Goal: Transaction & Acquisition: Purchase product/service

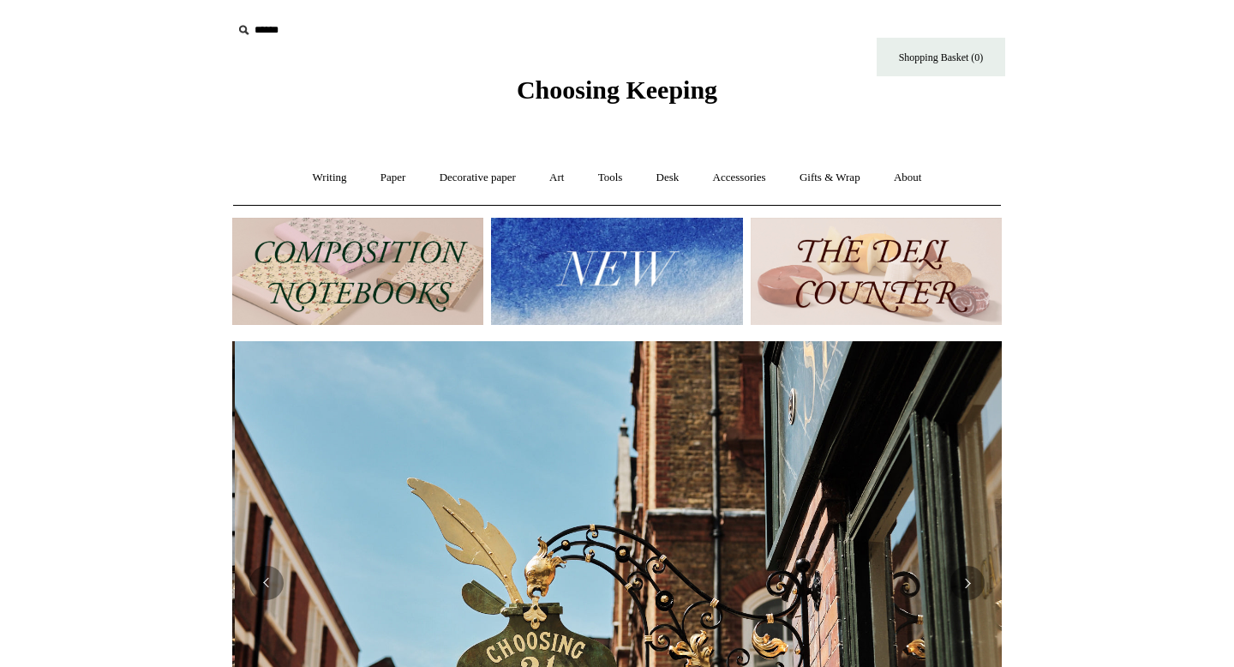
scroll to position [0, 769]
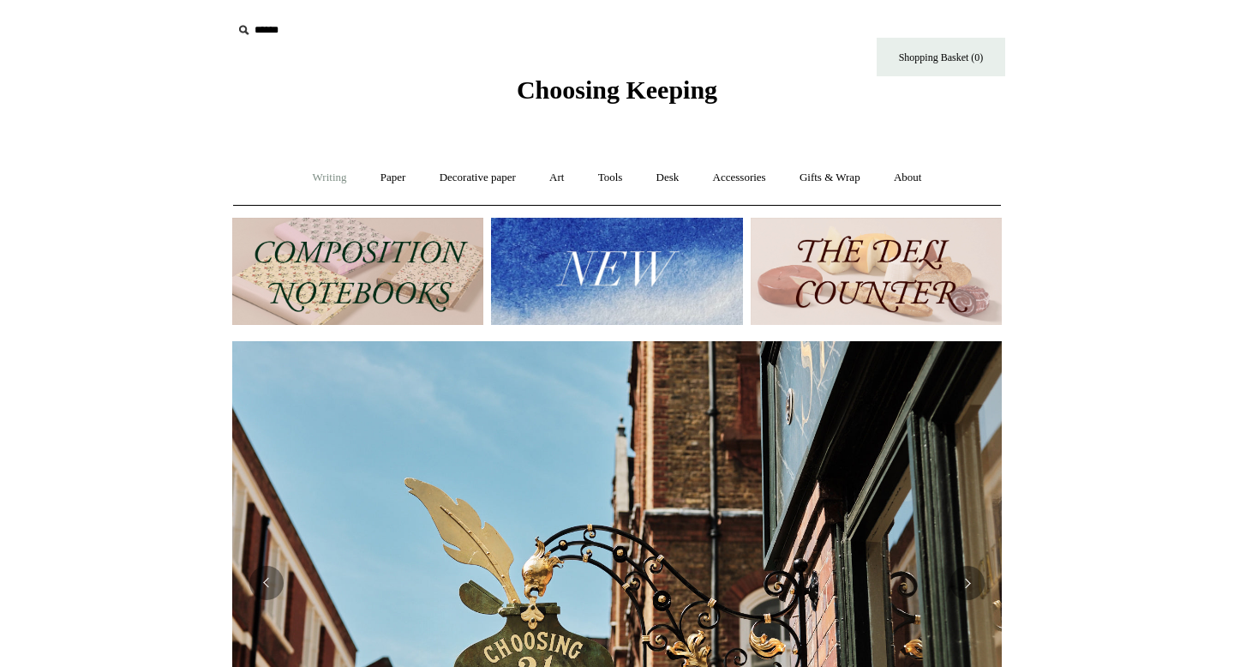
click at [323, 180] on link "Writing +" at bounding box center [329, 177] width 65 height 45
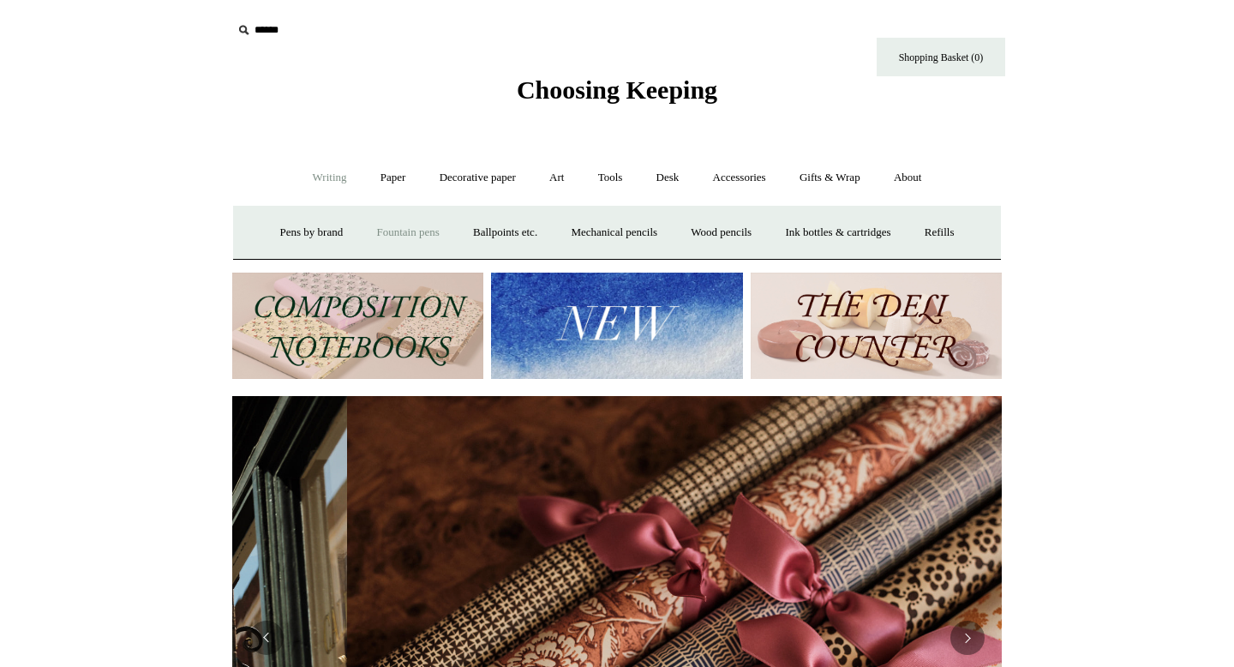
scroll to position [0, 1539]
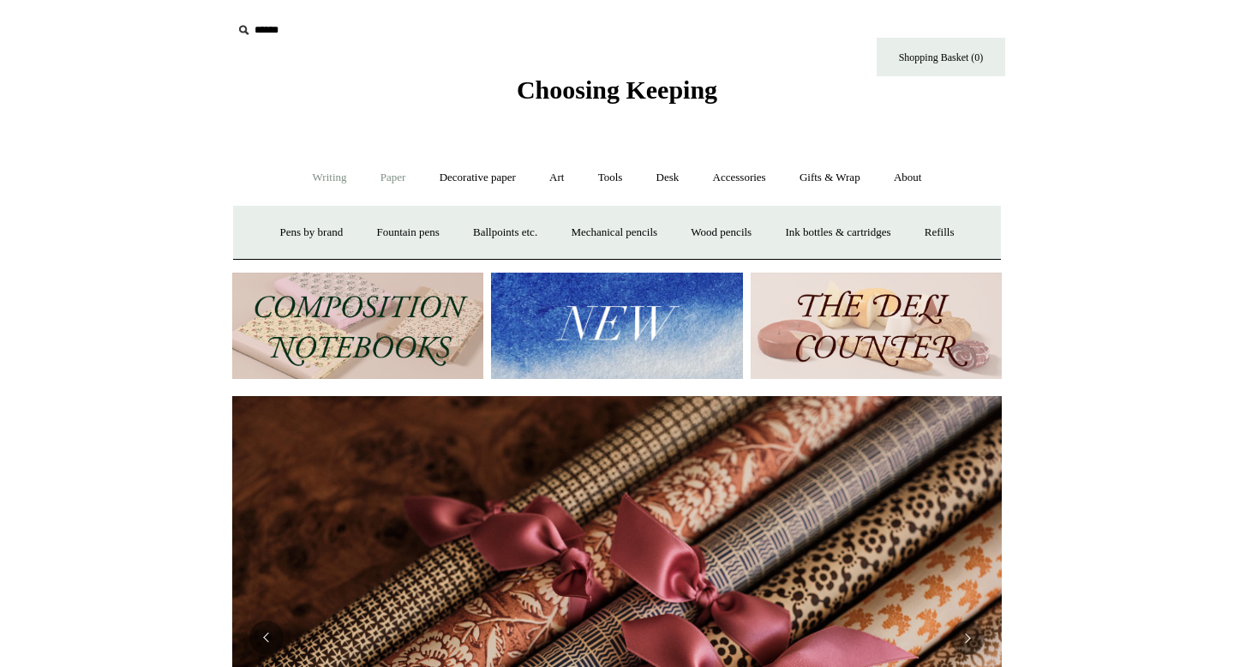
click at [380, 189] on link "Paper +" at bounding box center [393, 177] width 57 height 45
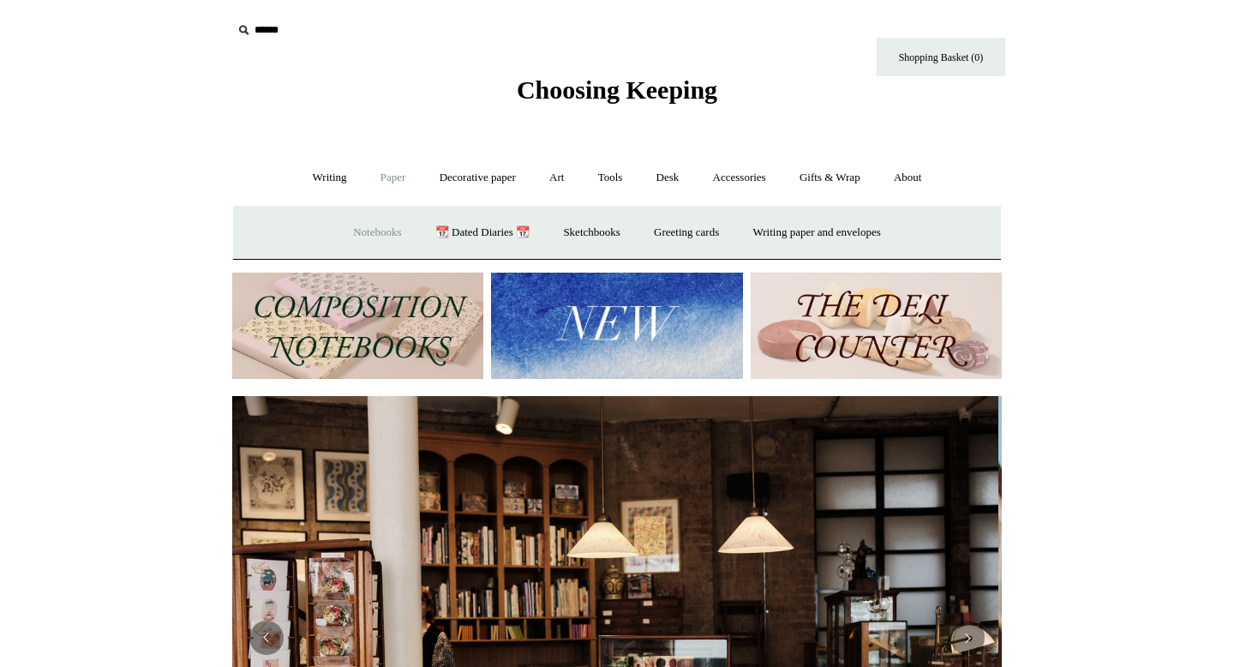
scroll to position [0, 0]
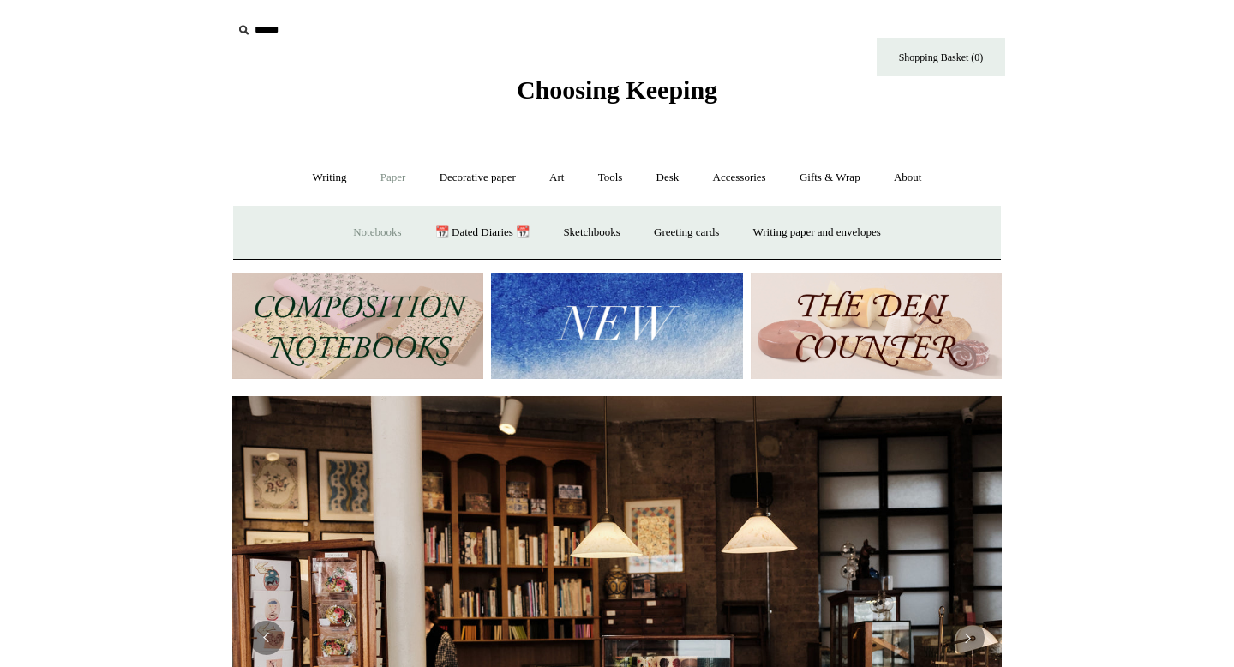
click at [370, 235] on link "Notebooks +" at bounding box center [377, 232] width 79 height 45
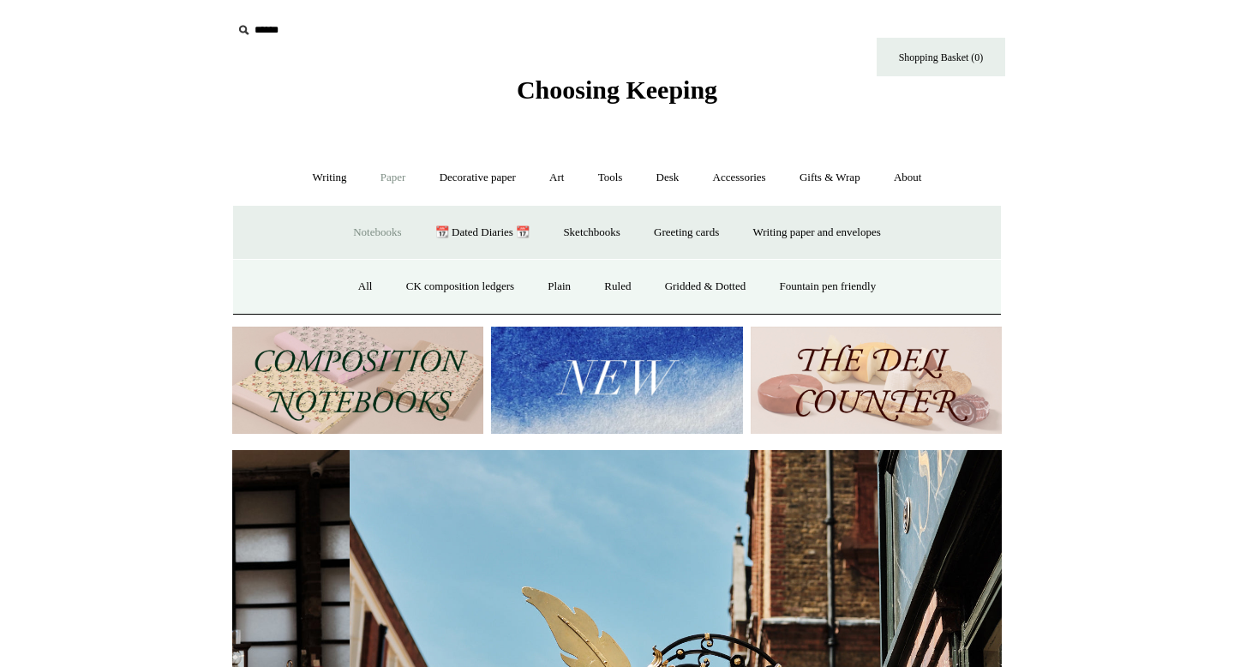
scroll to position [0, 769]
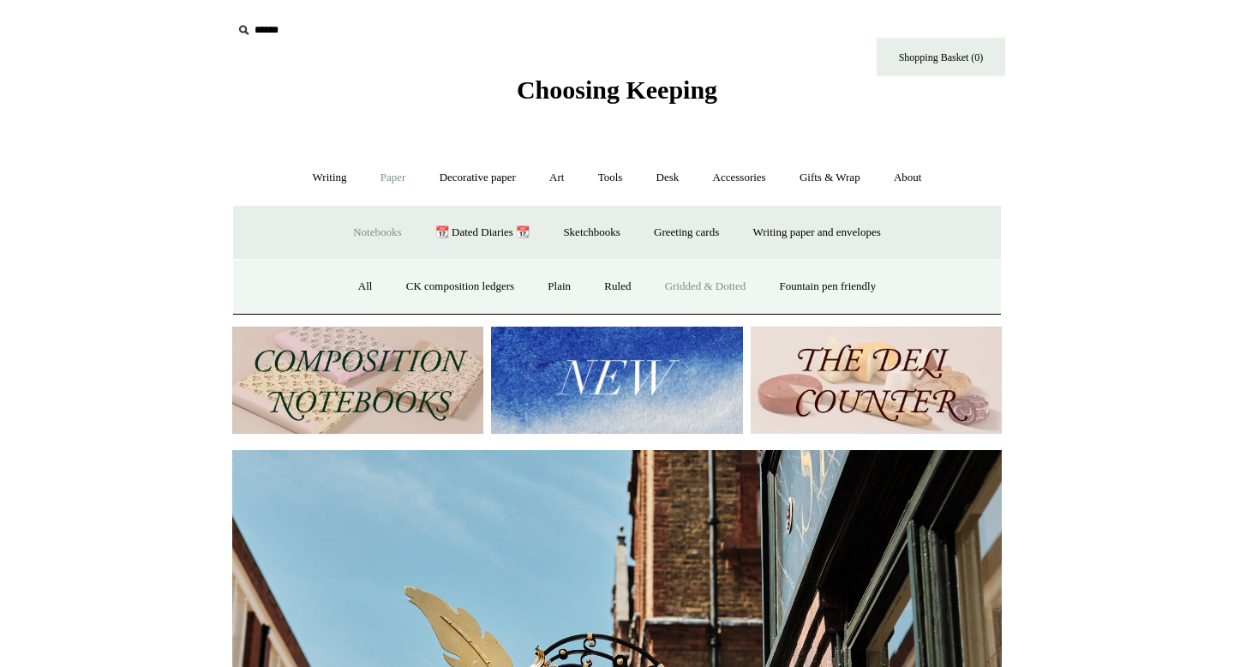
click at [697, 275] on link "Gridded & Dotted" at bounding box center [705, 286] width 112 height 45
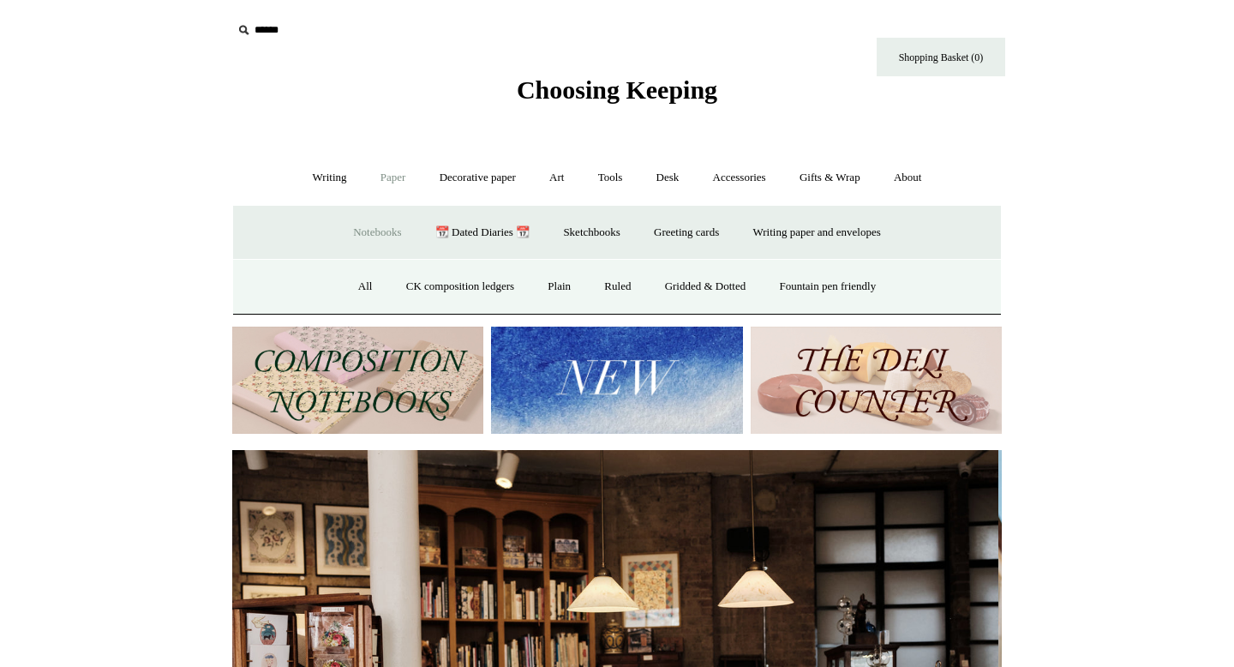
scroll to position [0, 0]
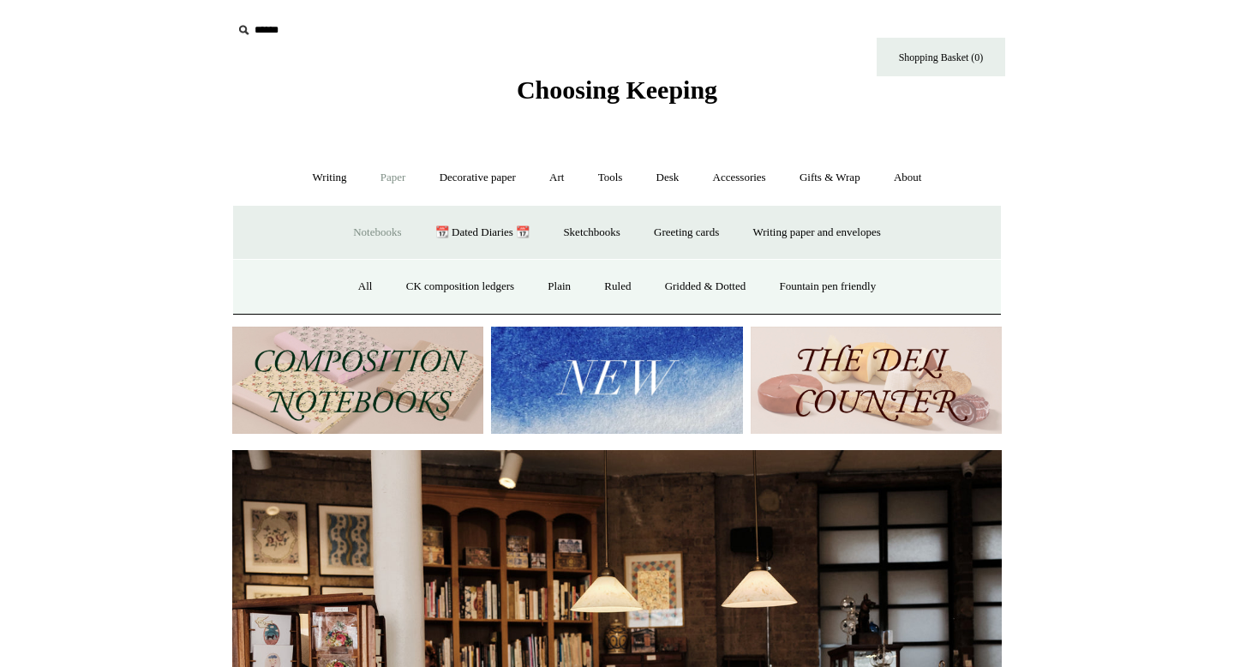
click at [830, 400] on img at bounding box center [876, 379] width 251 height 107
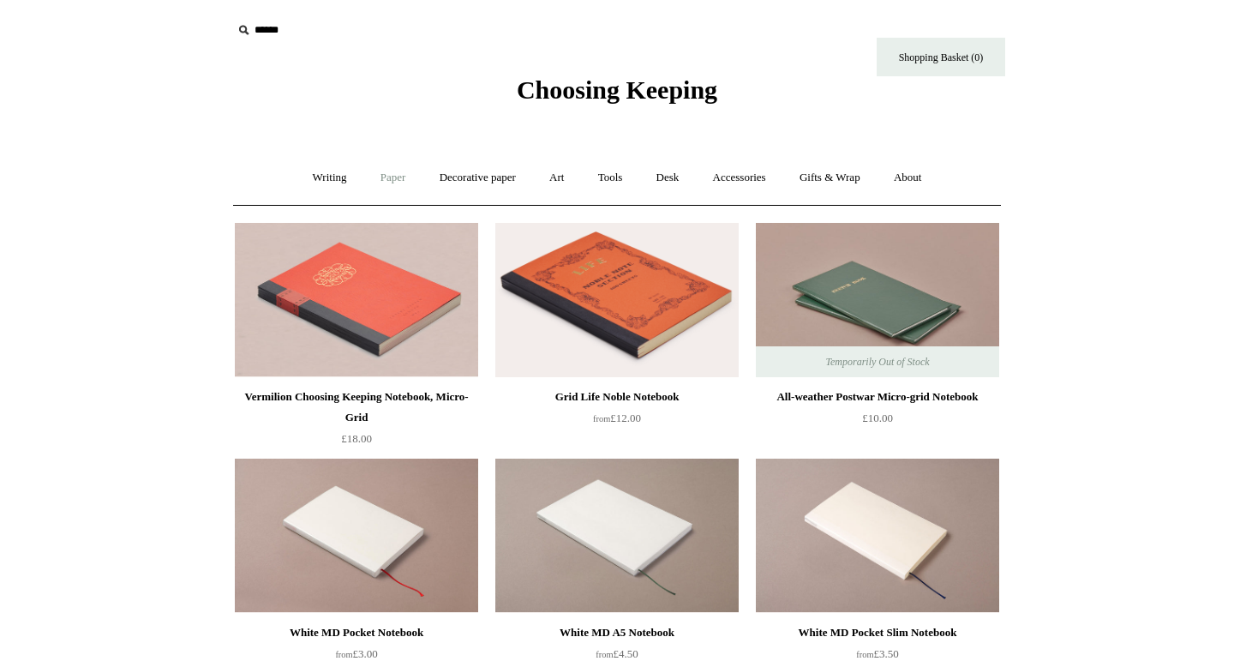
click at [397, 179] on link "Paper +" at bounding box center [393, 177] width 57 height 45
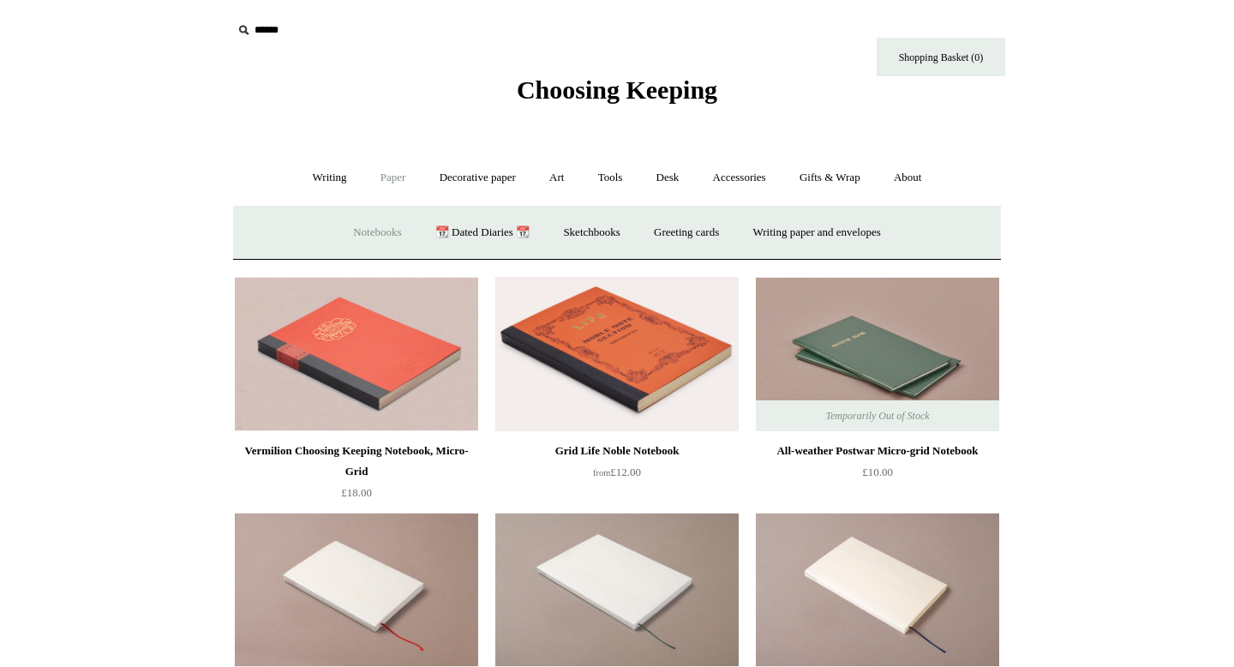
click at [380, 228] on link "Notebooks +" at bounding box center [377, 232] width 79 height 45
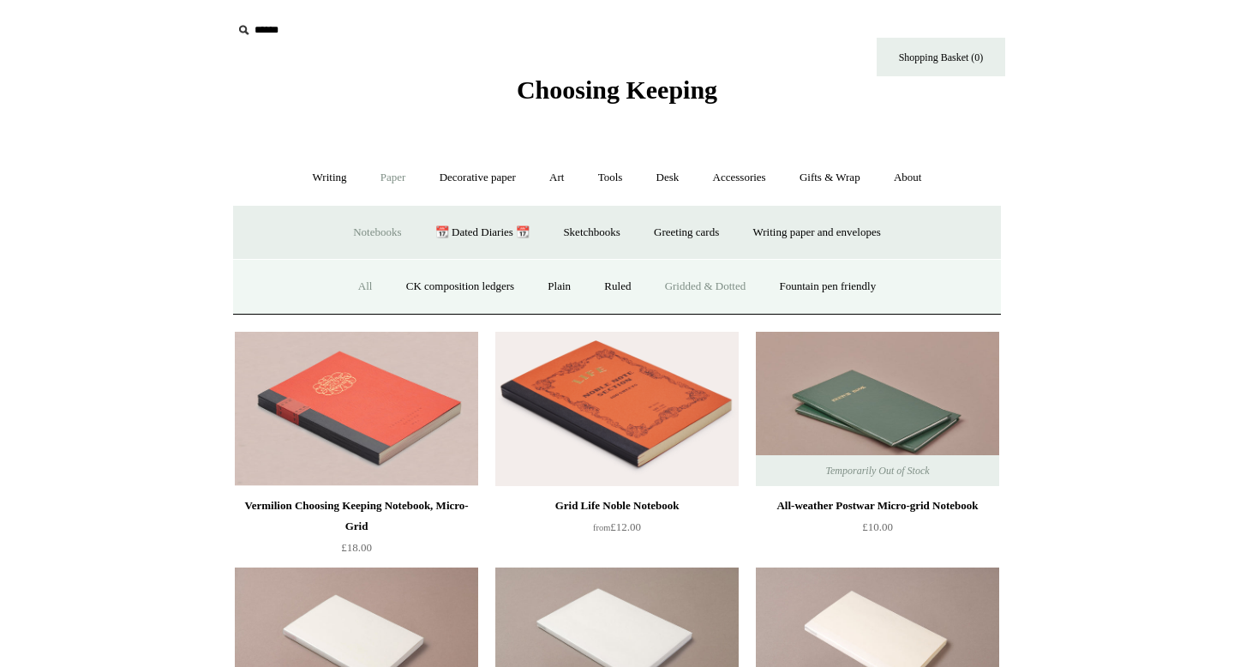
click at [343, 297] on link "All" at bounding box center [365, 286] width 45 height 45
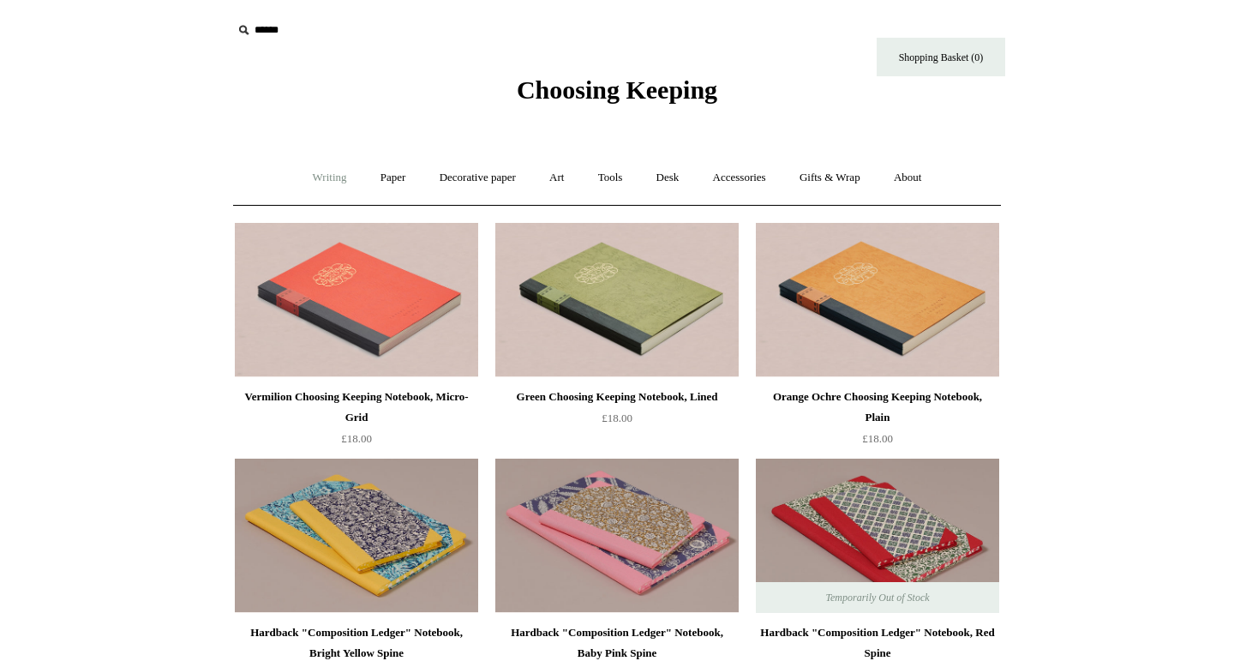
click at [306, 173] on link "Writing +" at bounding box center [329, 177] width 65 height 45
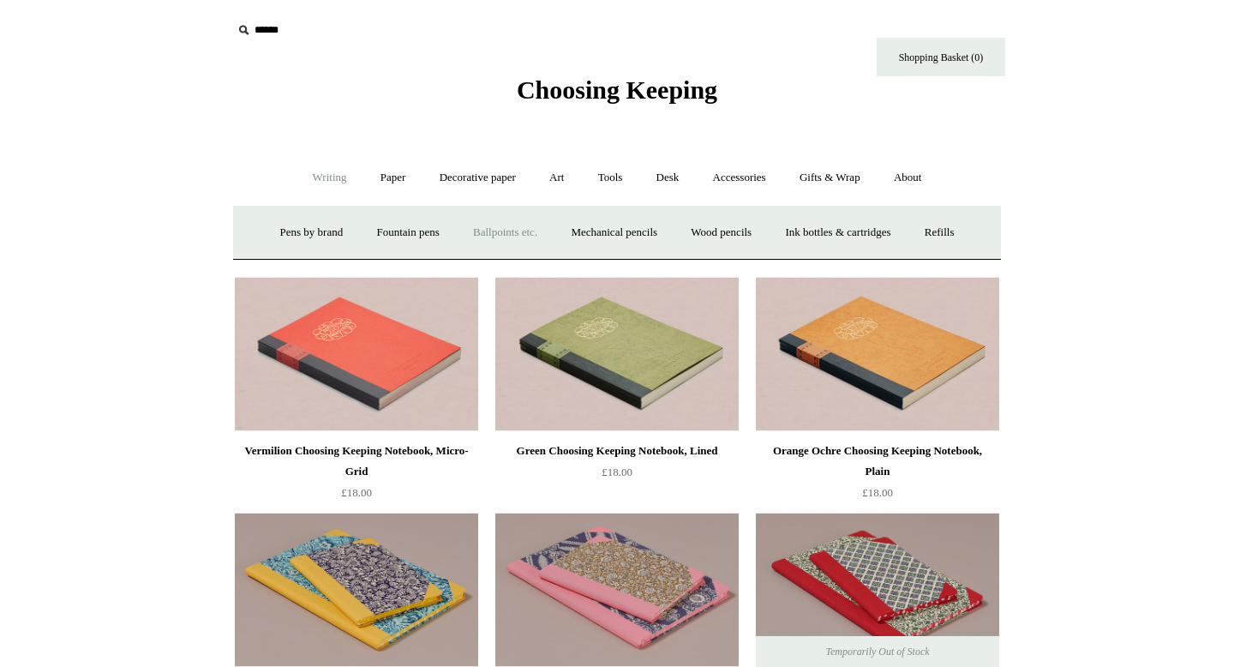
click at [492, 224] on link "Ballpoints etc. +" at bounding box center [505, 232] width 95 height 45
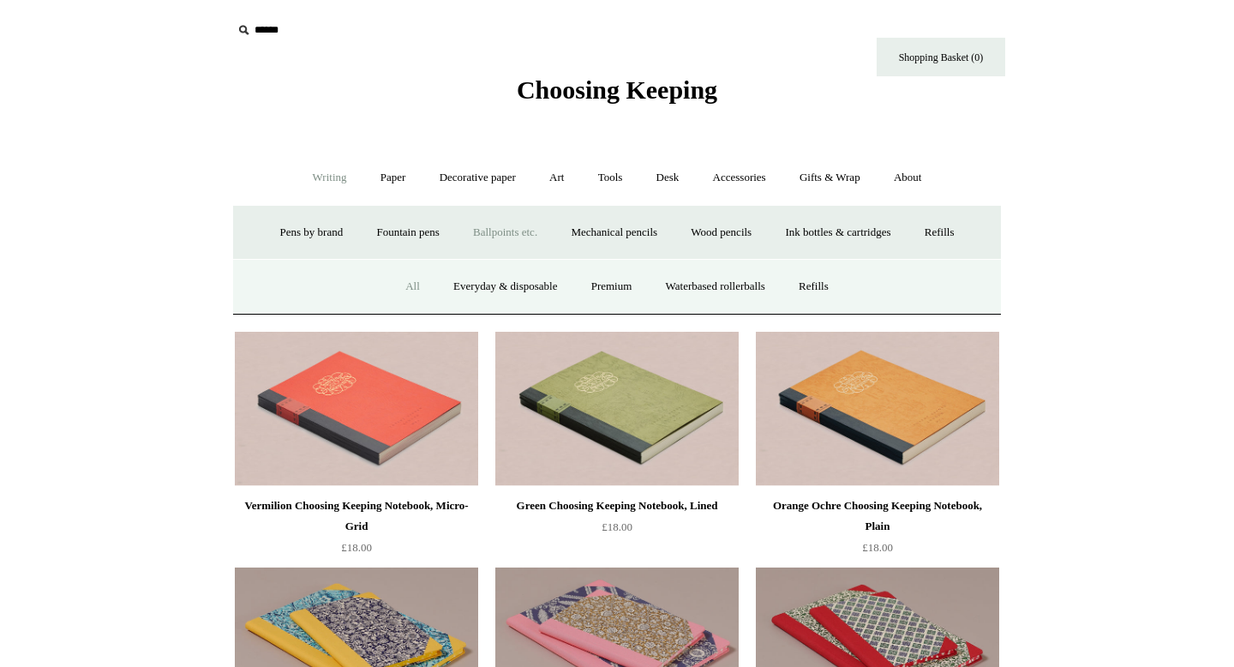
click at [399, 291] on link "All" at bounding box center [412, 286] width 45 height 45
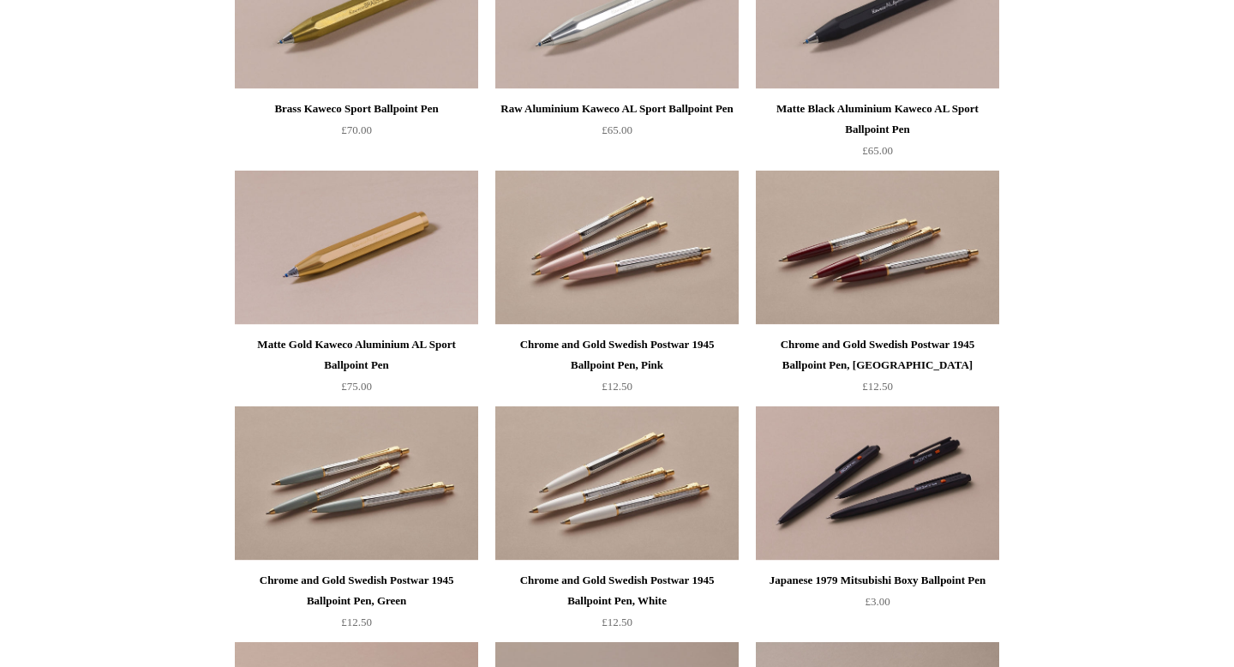
scroll to position [2228, 0]
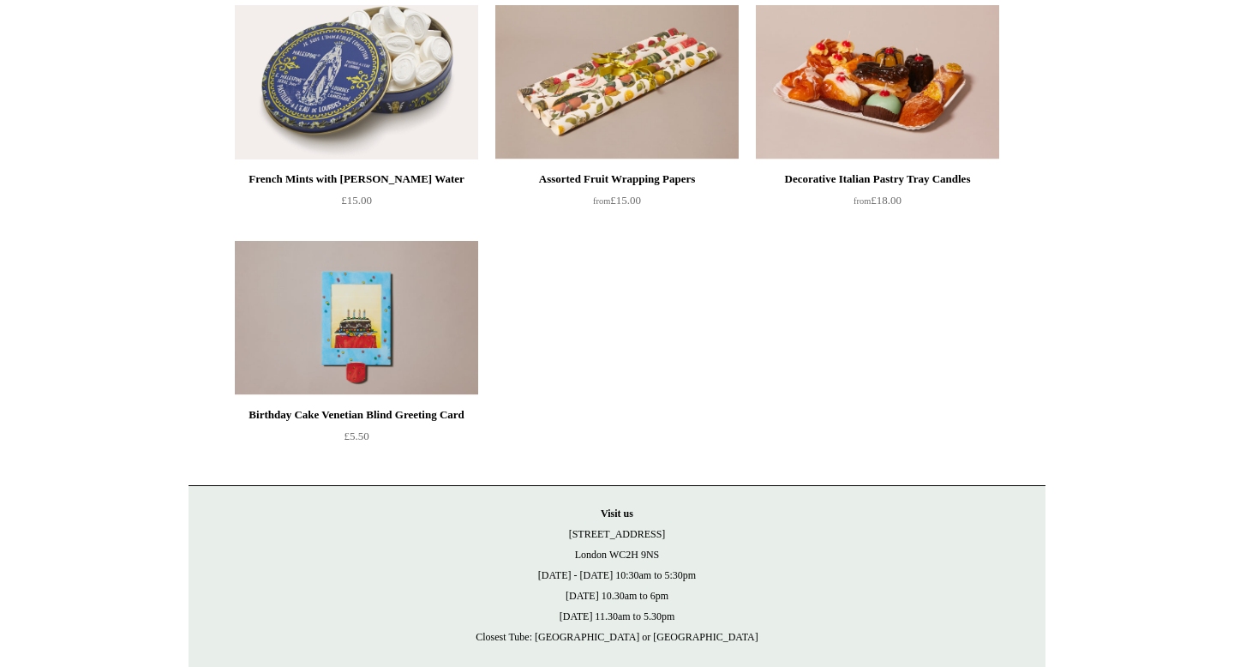
scroll to position [1482, 0]
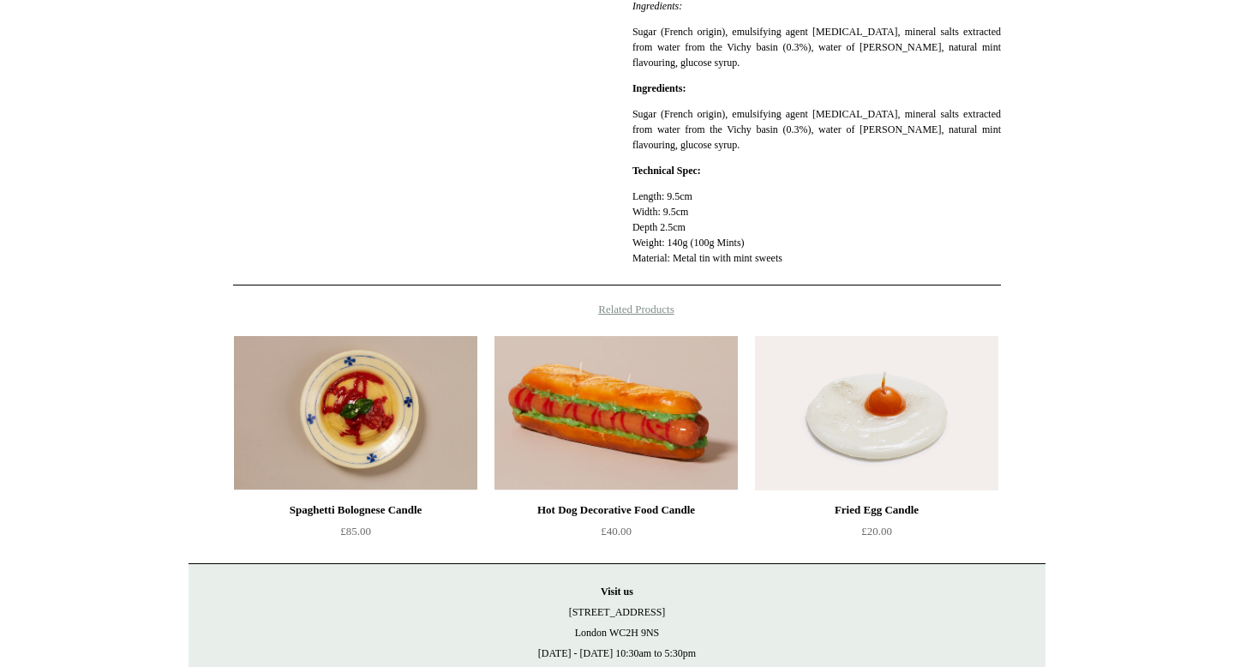
scroll to position [715, 0]
